Goal: Task Accomplishment & Management: Complete application form

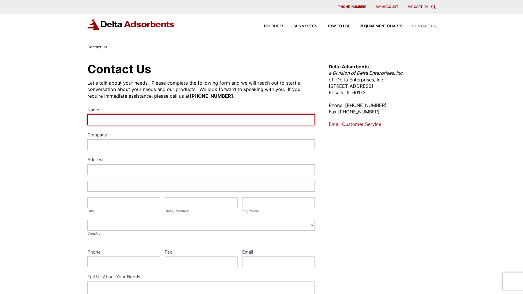
click at [139, 123] on input "Name" at bounding box center [201, 119] width 228 height 11
type input "[PERSON_NAME]"
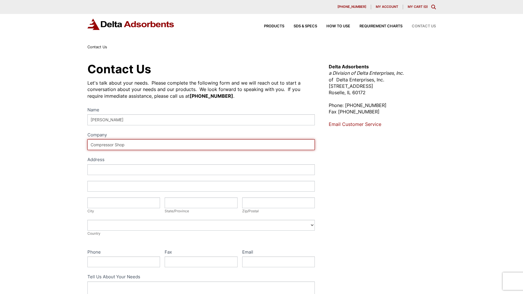
type input "Compressor Shop"
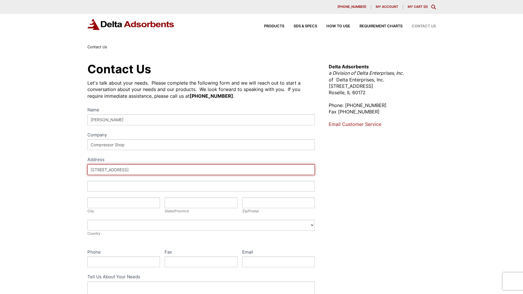
type input "[STREET_ADDRESS]"
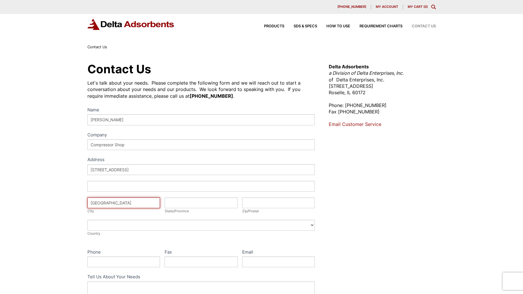
type input "[GEOGRAPHIC_DATA]"
type input "IN"
type input "46203"
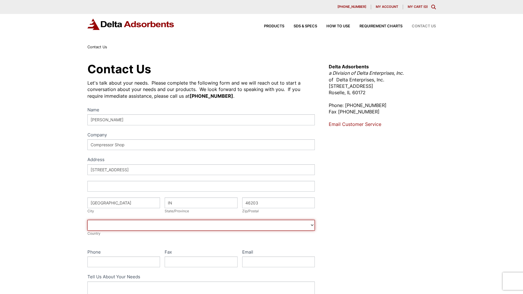
select select "[GEOGRAPHIC_DATA]"
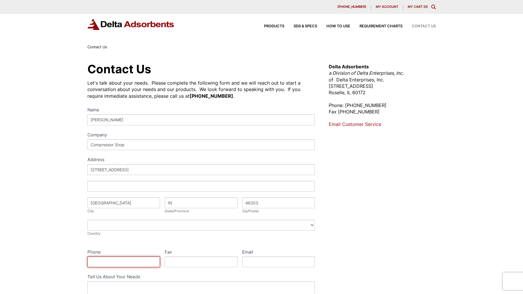
click at [140, 257] on input "Phone" at bounding box center [123, 261] width 73 height 11
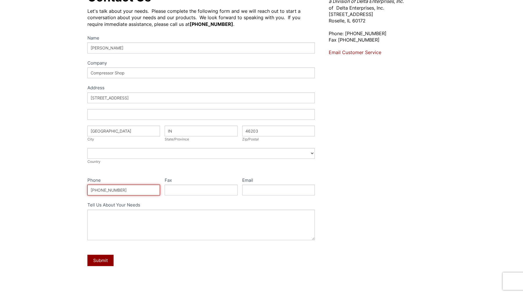
scroll to position [116, 0]
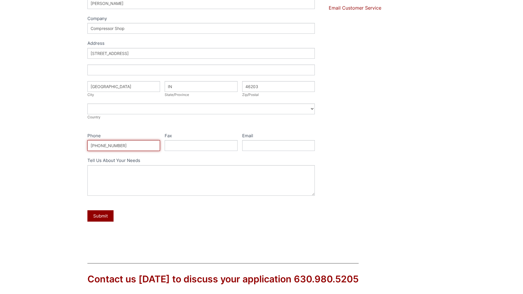
type input "[PHONE_NUMBER]"
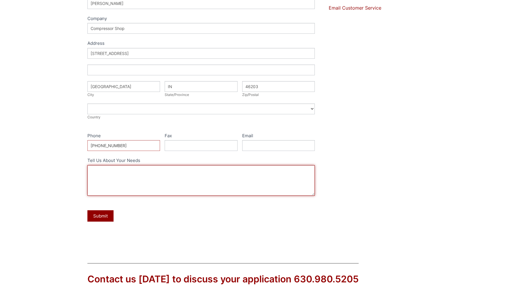
click at [164, 182] on textarea "Tell Us About Your Needs" at bounding box center [201, 180] width 228 height 30
click at [126, 186] on textarea "Please advise resale price and lead time for:" at bounding box center [201, 180] width 228 height 30
paste textarea "1 x F200-316-2000 - BASF F200 3/16" Activated Alumina Desiccant 2000 lb. Bag"
click at [112, 186] on textarea "Please advise resale price and lead time for: 1 x F200-316-2000 - BASF F200 3/1…" at bounding box center [201, 180] width 228 height 30
click at [114, 189] on textarea "Please advise resale price and lead time for: 1 x F200-316-2000 - BASF F200 3/1…" at bounding box center [201, 180] width 228 height 30
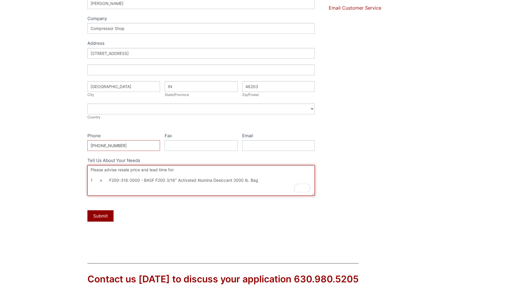
click at [98, 188] on textarea "Please advise resale price and lead time for: 1 x F200-316-2000 - BASF F200 3/1…" at bounding box center [201, 180] width 228 height 30
click at [278, 181] on textarea "Please advise resale price and lead time for: 1 x F200-316-2000 - BASF F200 3/1…" at bounding box center [201, 180] width 228 height 30
paste textarea "BASF F200 1/8" Activated Alumina Desiccant 2000 lb. Bag"
drag, startPoint x: 143, startPoint y: 180, endPoint x: 78, endPoint y: 177, distance: 64.8
click at [78, 177] on div "Contact Us Let's talk about your needs. Please complete the following form and …" at bounding box center [261, 94] width 523 height 320
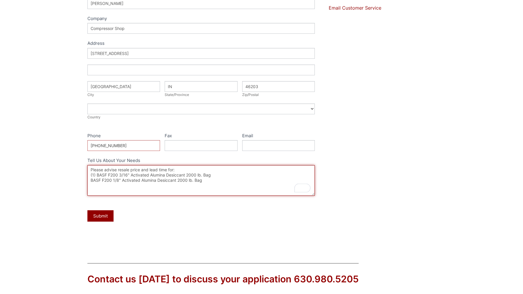
click at [89, 178] on textarea "Please advise resale price and lead time for: (1) BASF F200 3/16" Activated Alu…" at bounding box center [201, 180] width 228 height 30
click at [177, 169] on textarea "Please advise resale price and lead time for: (1) BASF F200 3/16" Activated Alu…" at bounding box center [201, 180] width 228 height 30
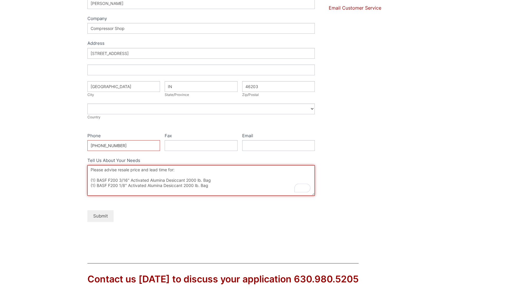
type textarea "Please advise resale price and lead time for: (1) BASF F200 3/16" Activated Alu…"
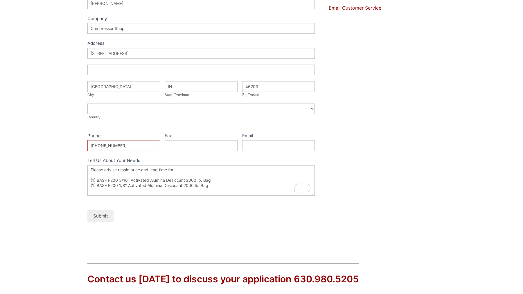
click at [95, 214] on button "Submit" at bounding box center [100, 215] width 26 height 11
